Goal: Task Accomplishment & Management: Manage account settings

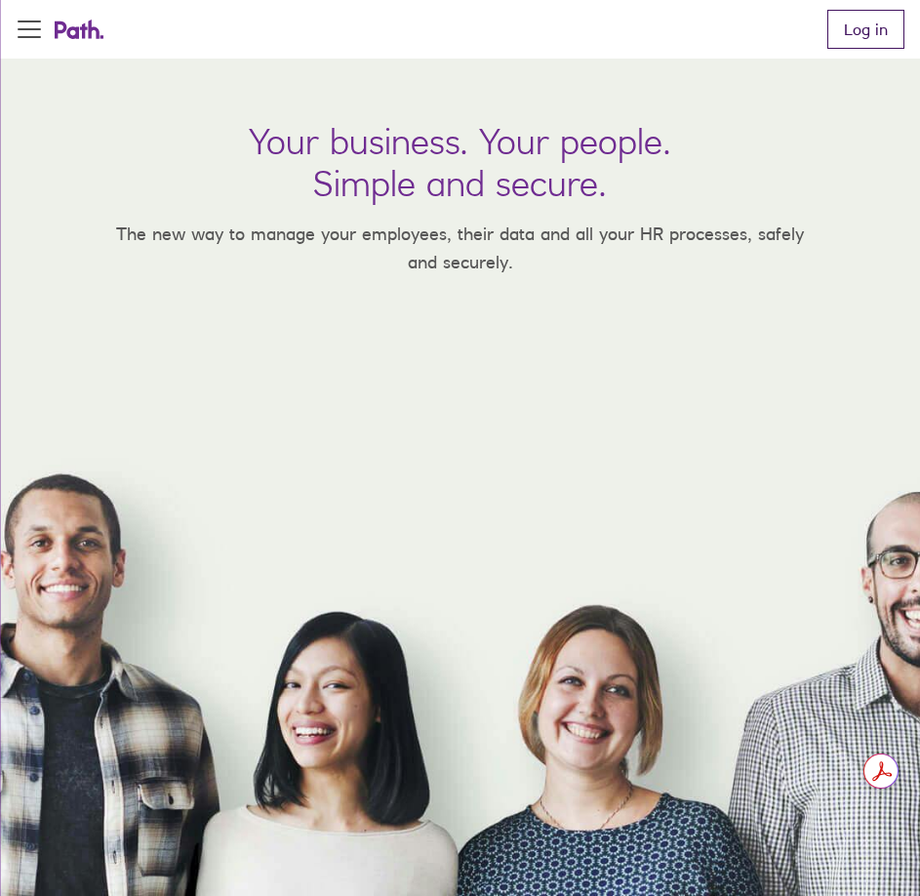
click at [868, 25] on link "Log in" at bounding box center [865, 29] width 77 height 39
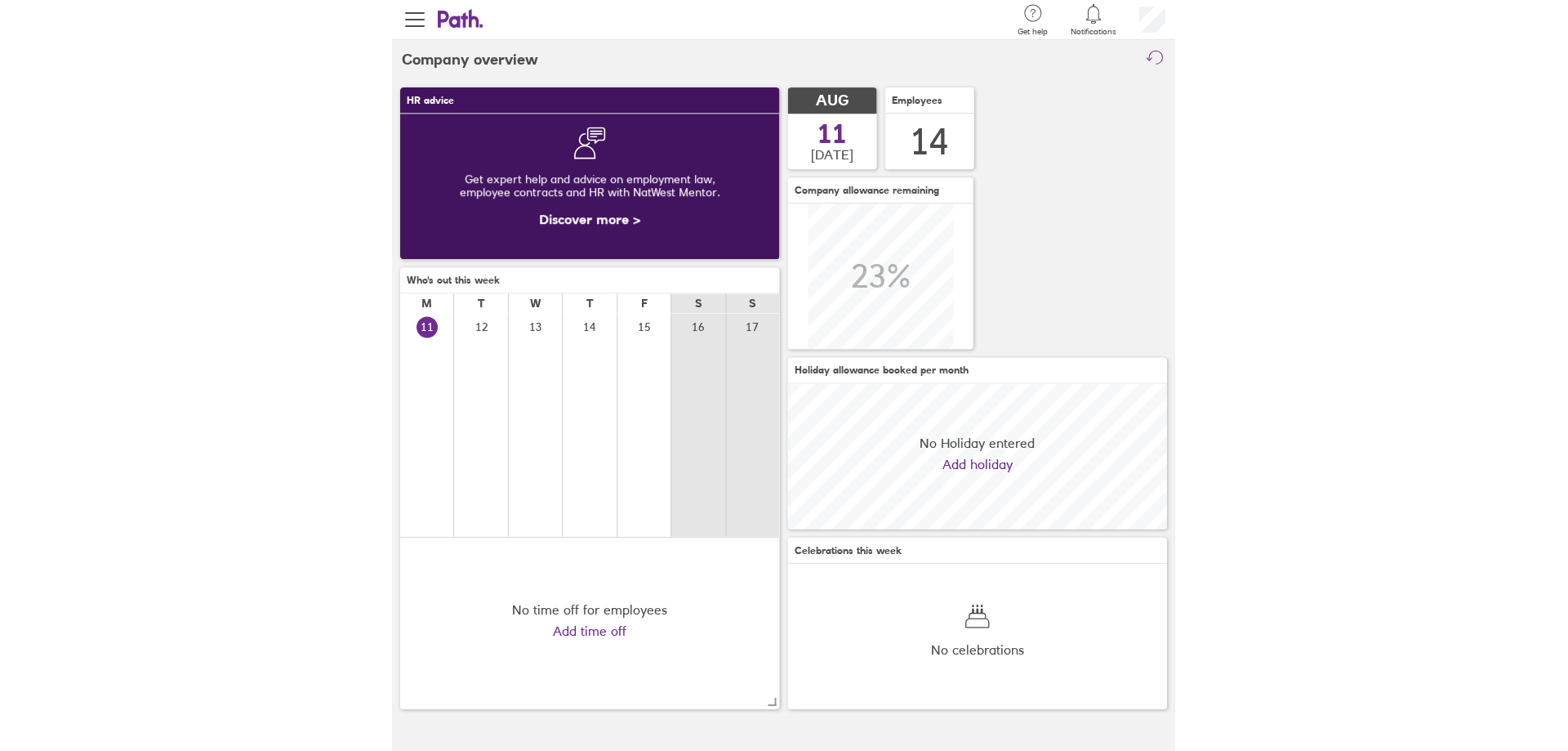
scroll to position [146, 379]
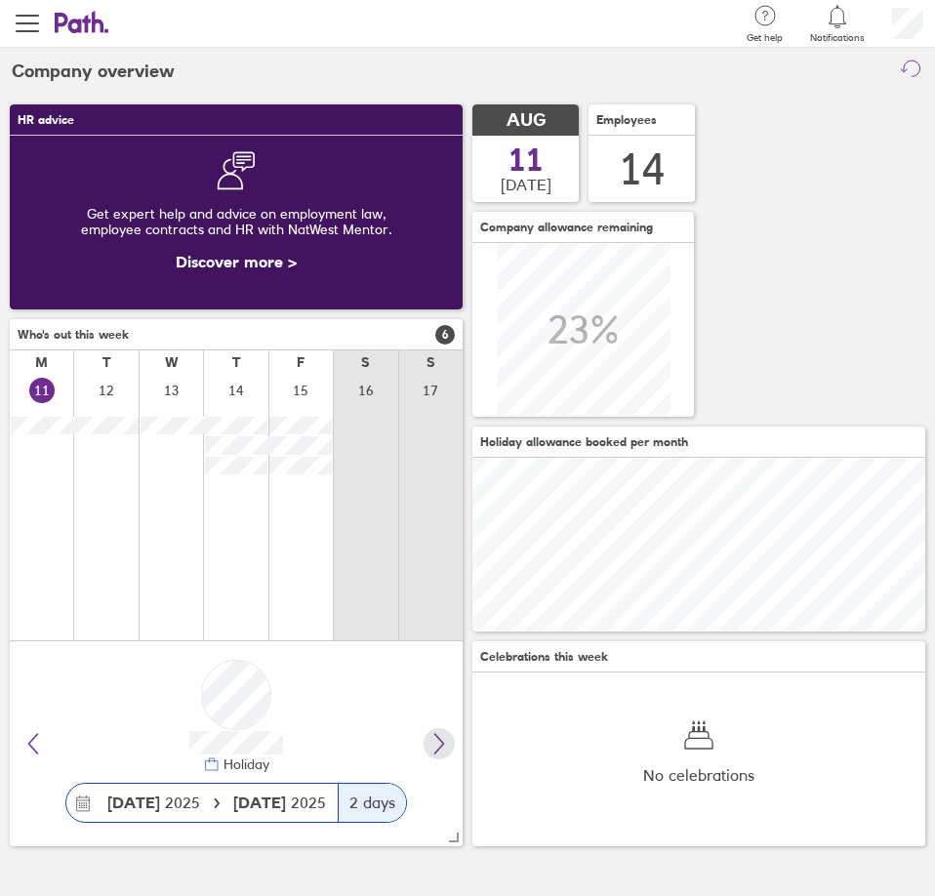
click at [425, 739] on button at bounding box center [438, 743] width 31 height 31
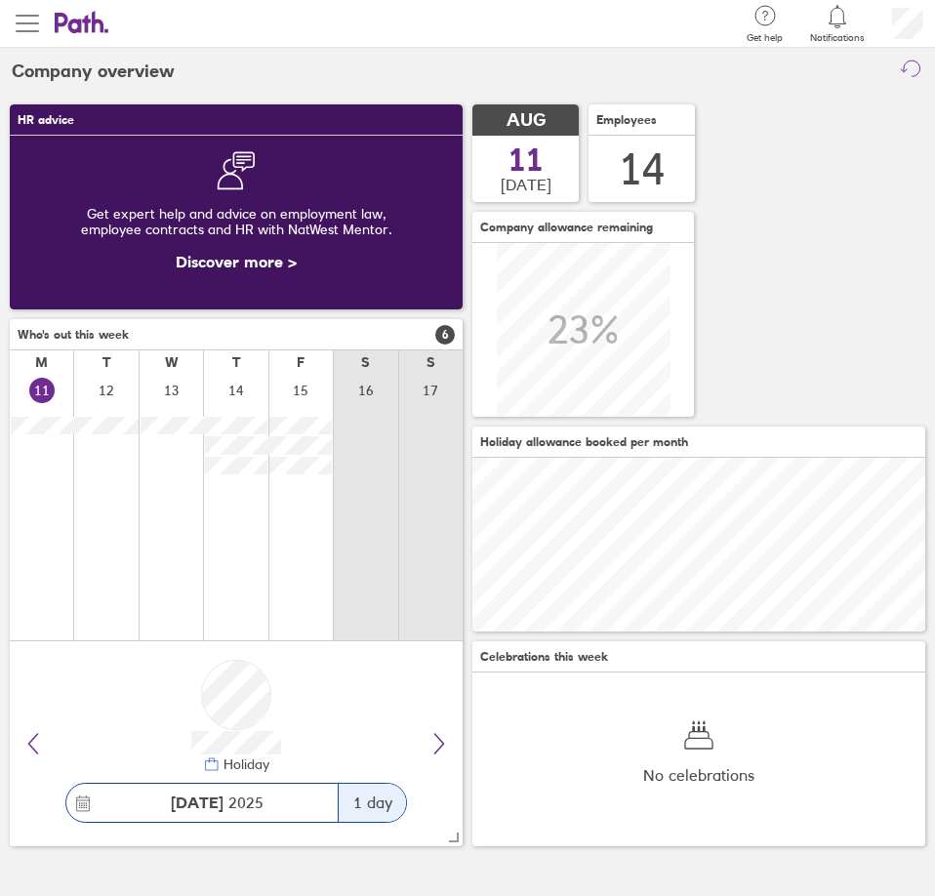
click at [32, 10] on button "button" at bounding box center [27, 23] width 55 height 47
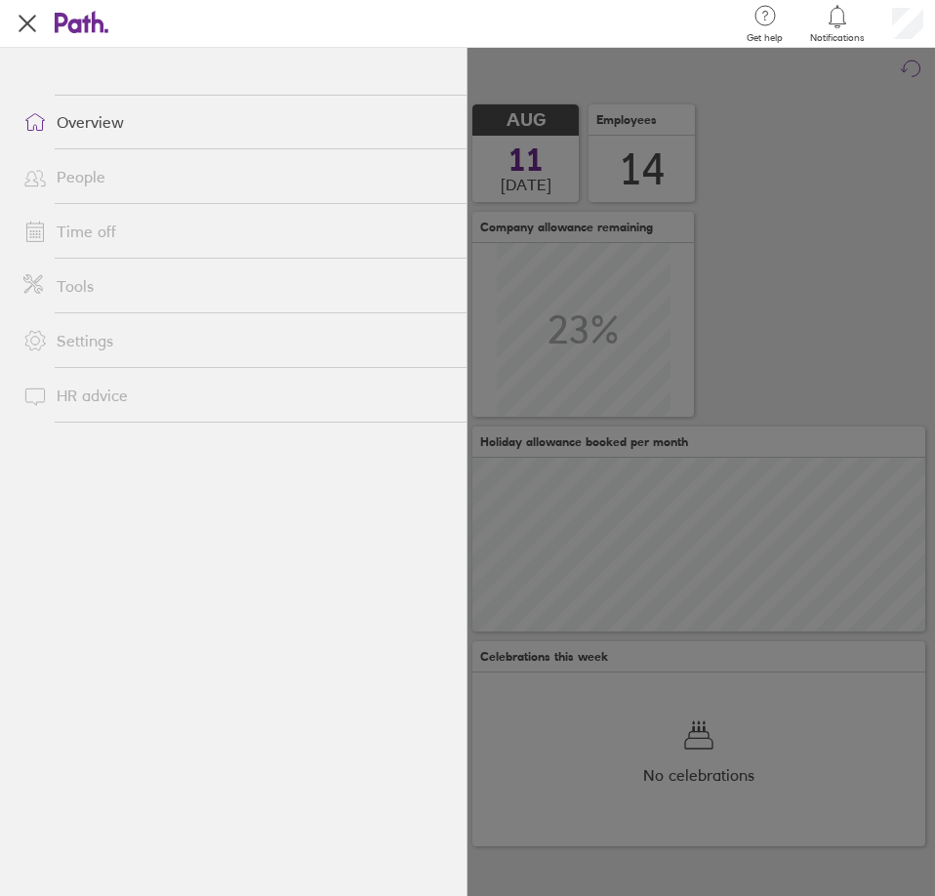
click at [82, 222] on link "Time off" at bounding box center [237, 231] width 459 height 39
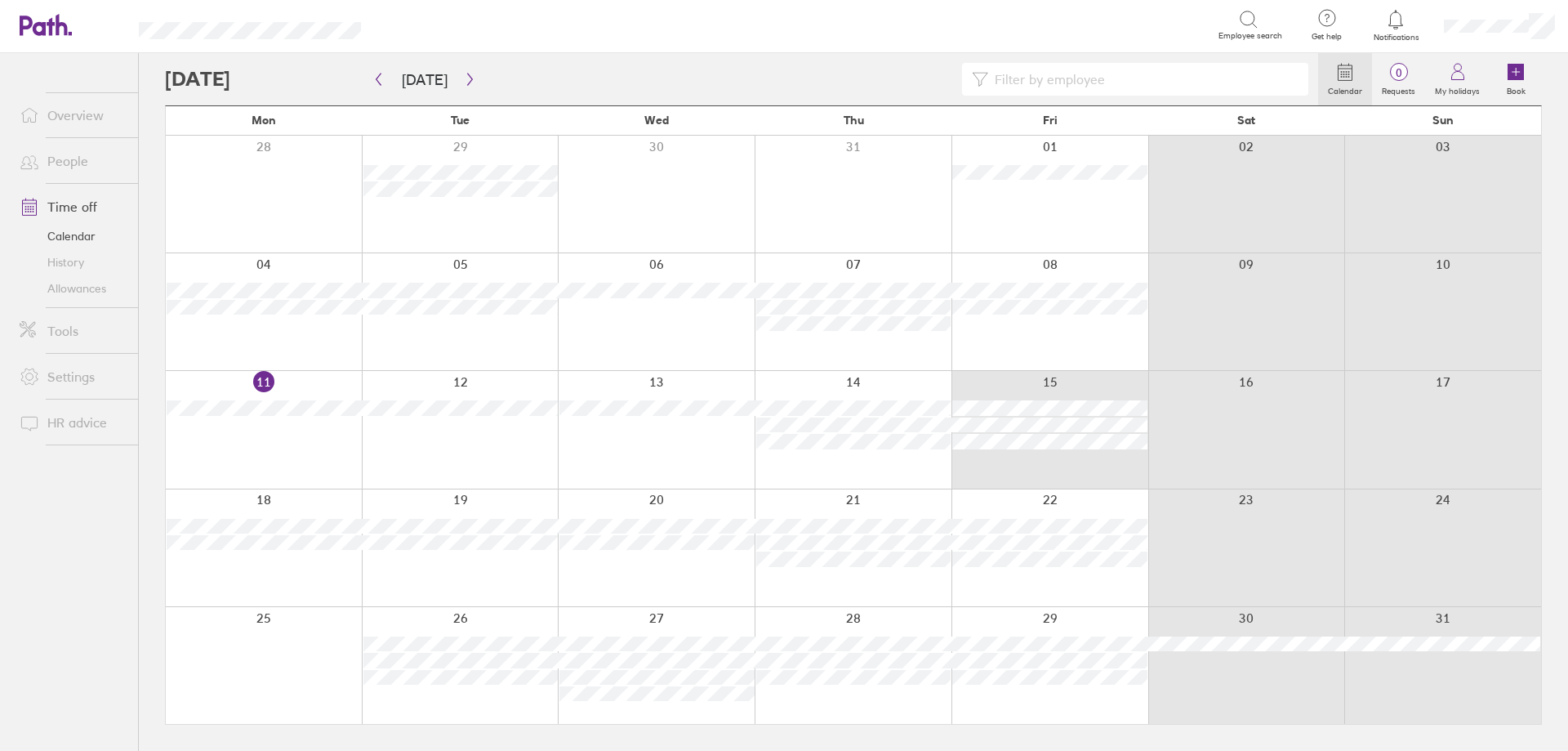
click at [782, 471] on div "11 12 13 14 15 16 17" at bounding box center [853, 429] width 1375 height 118
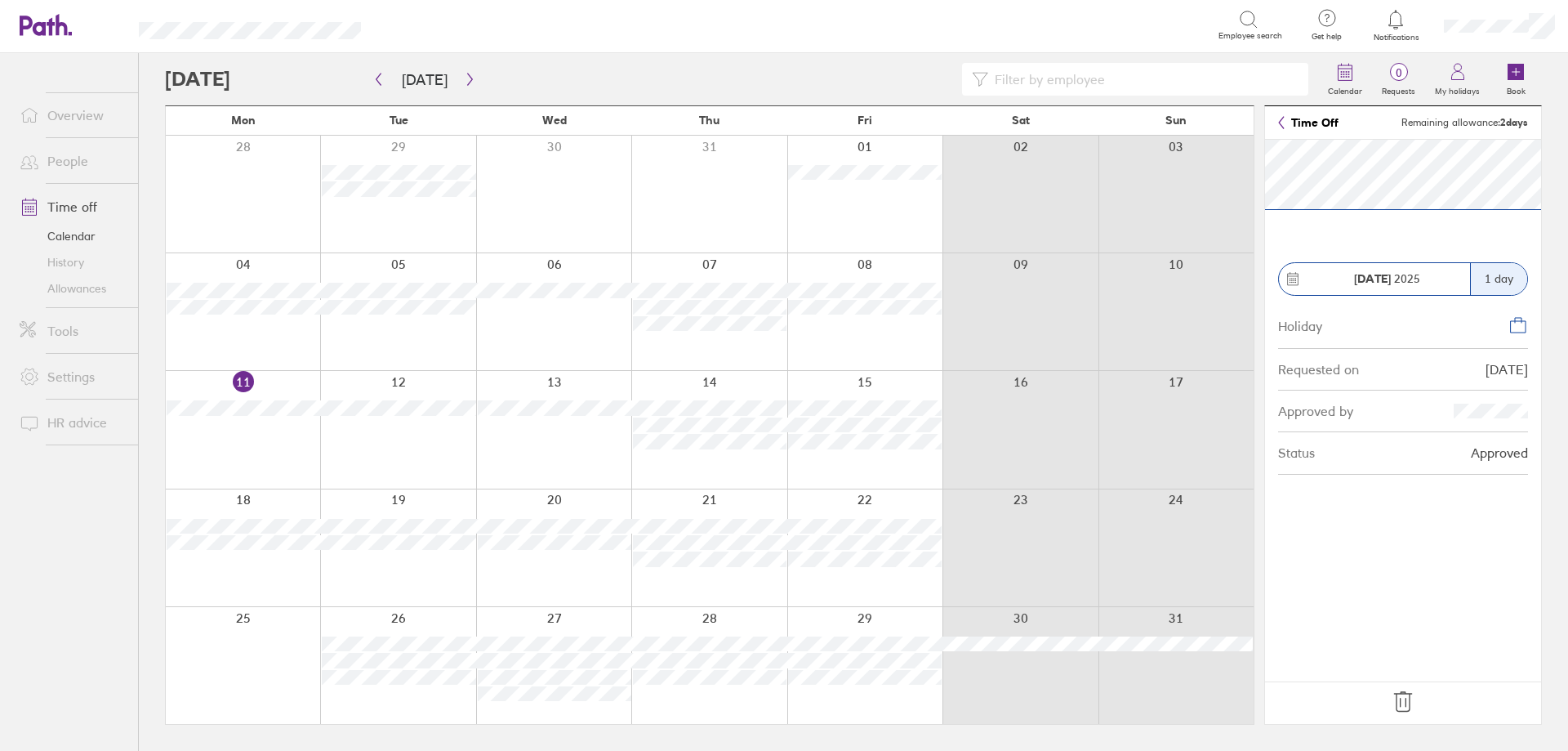
click at [782, 702] on icon at bounding box center [1403, 701] width 17 height 19
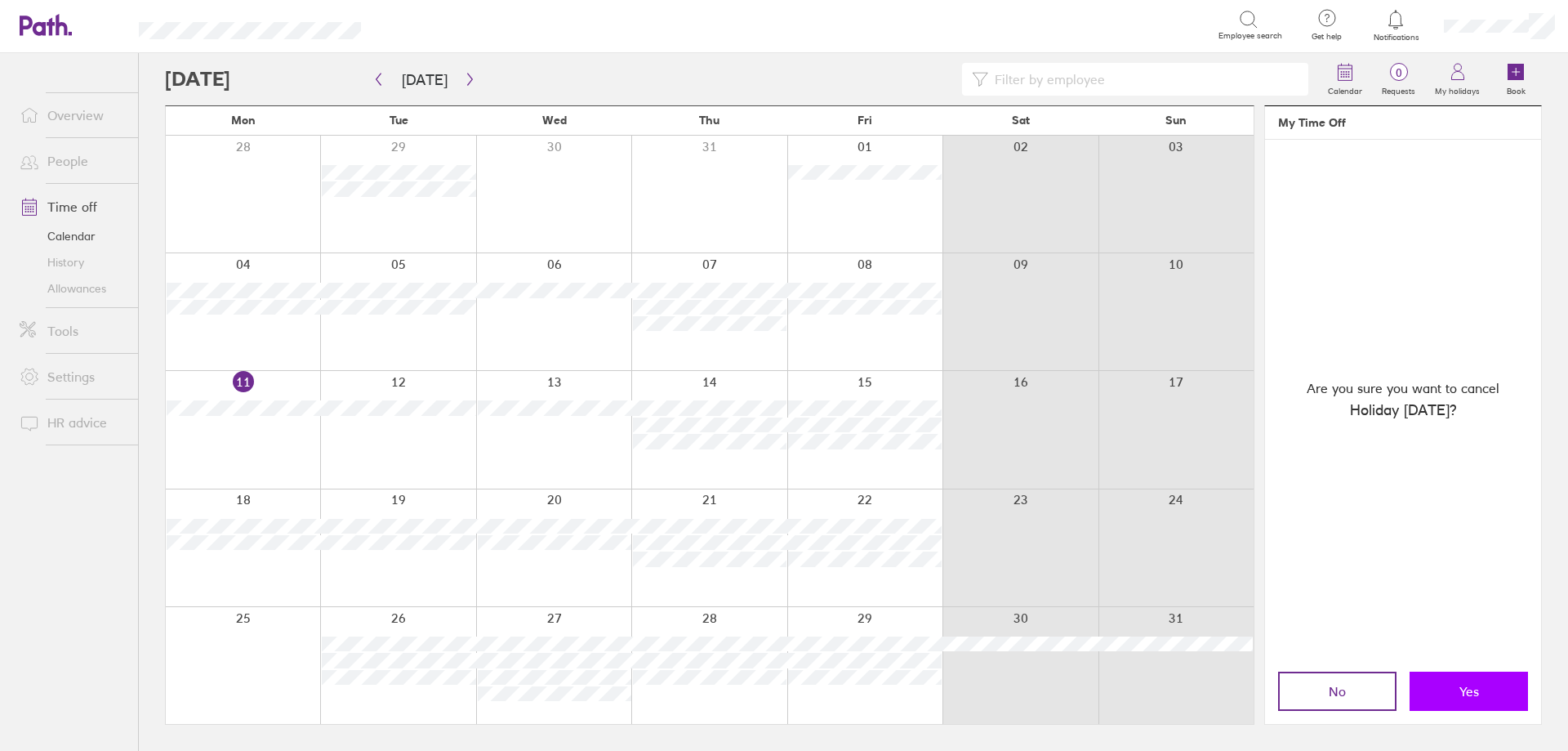
click at [782, 685] on button "Yes" at bounding box center [1468, 691] width 118 height 39
